Goal: Task Accomplishment & Management: Use online tool/utility

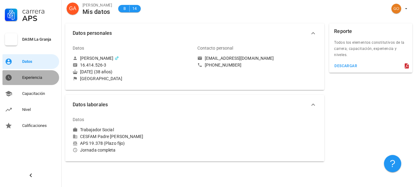
click at [35, 75] on div "Experiencia" at bounding box center [39, 78] width 34 height 10
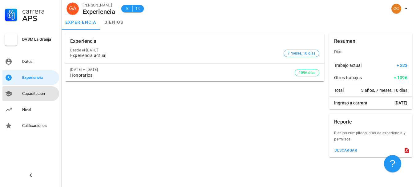
click at [44, 95] on div "Capacitación" at bounding box center [39, 93] width 34 height 5
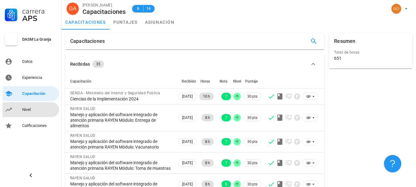
click at [38, 102] on link "Nivel" at bounding box center [30, 109] width 57 height 15
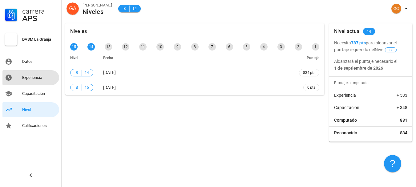
click at [31, 77] on div "Experiencia" at bounding box center [39, 77] width 34 height 5
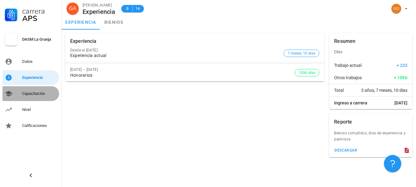
click at [35, 96] on div "Capacitación" at bounding box center [39, 93] width 34 height 5
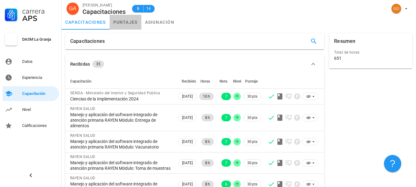
click at [115, 17] on link "puntajes" at bounding box center [126, 22] width 32 height 15
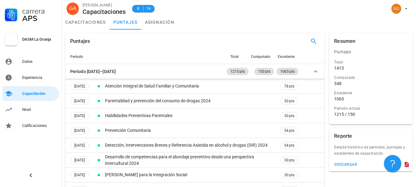
click at [348, 169] on div "descargar" at bounding box center [370, 165] width 83 height 11
click at [348, 166] on div "descargar" at bounding box center [345, 164] width 23 height 4
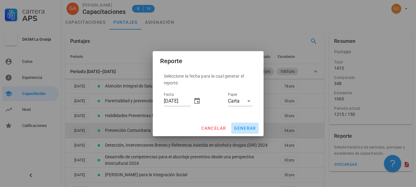
click at [254, 126] on span "generar" at bounding box center [245, 128] width 22 height 5
